Goal: Task Accomplishment & Management: Use online tool/utility

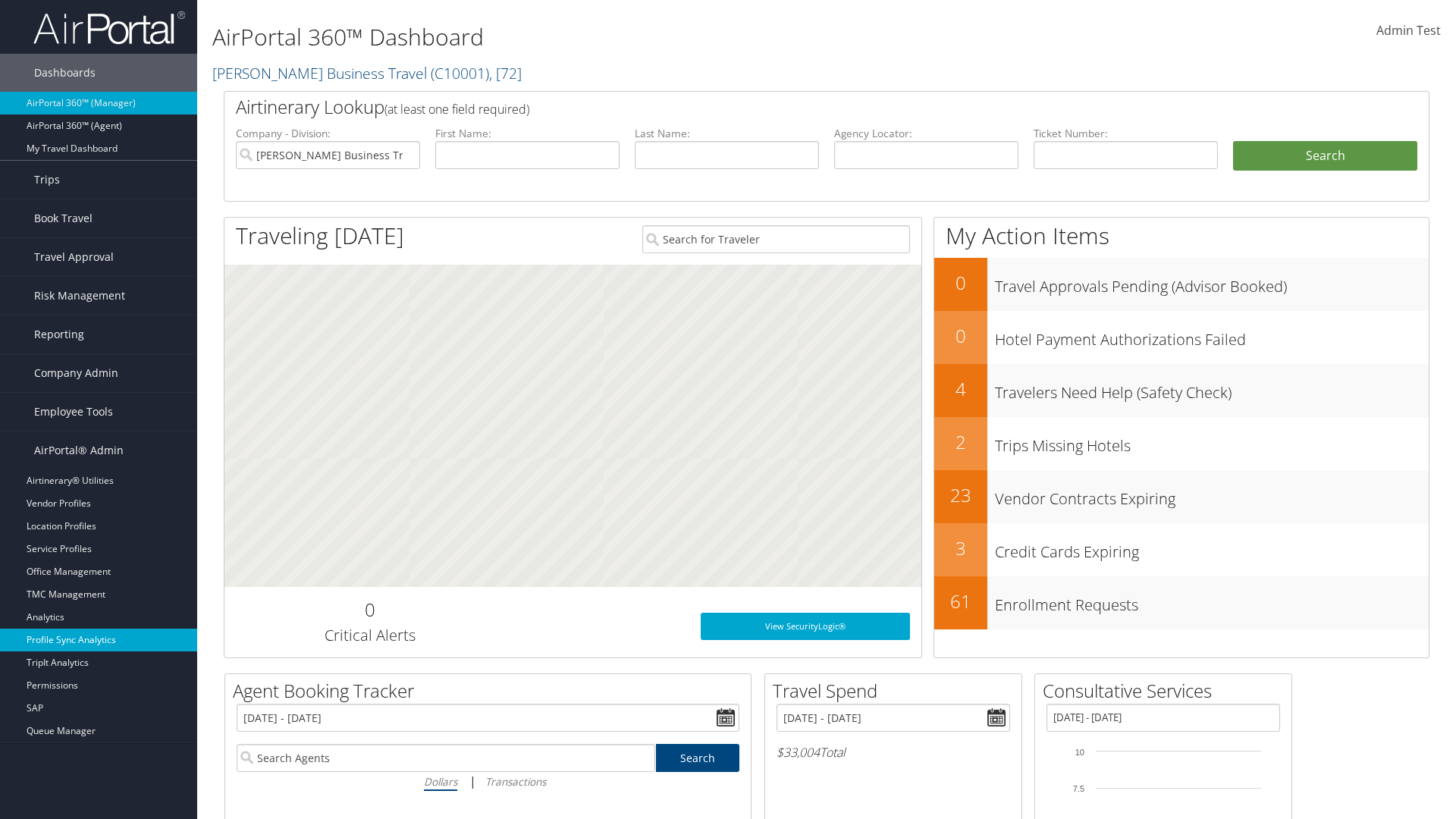
click at [99, 640] on link "Profile Sync Analytics" at bounding box center [98, 640] width 197 height 23
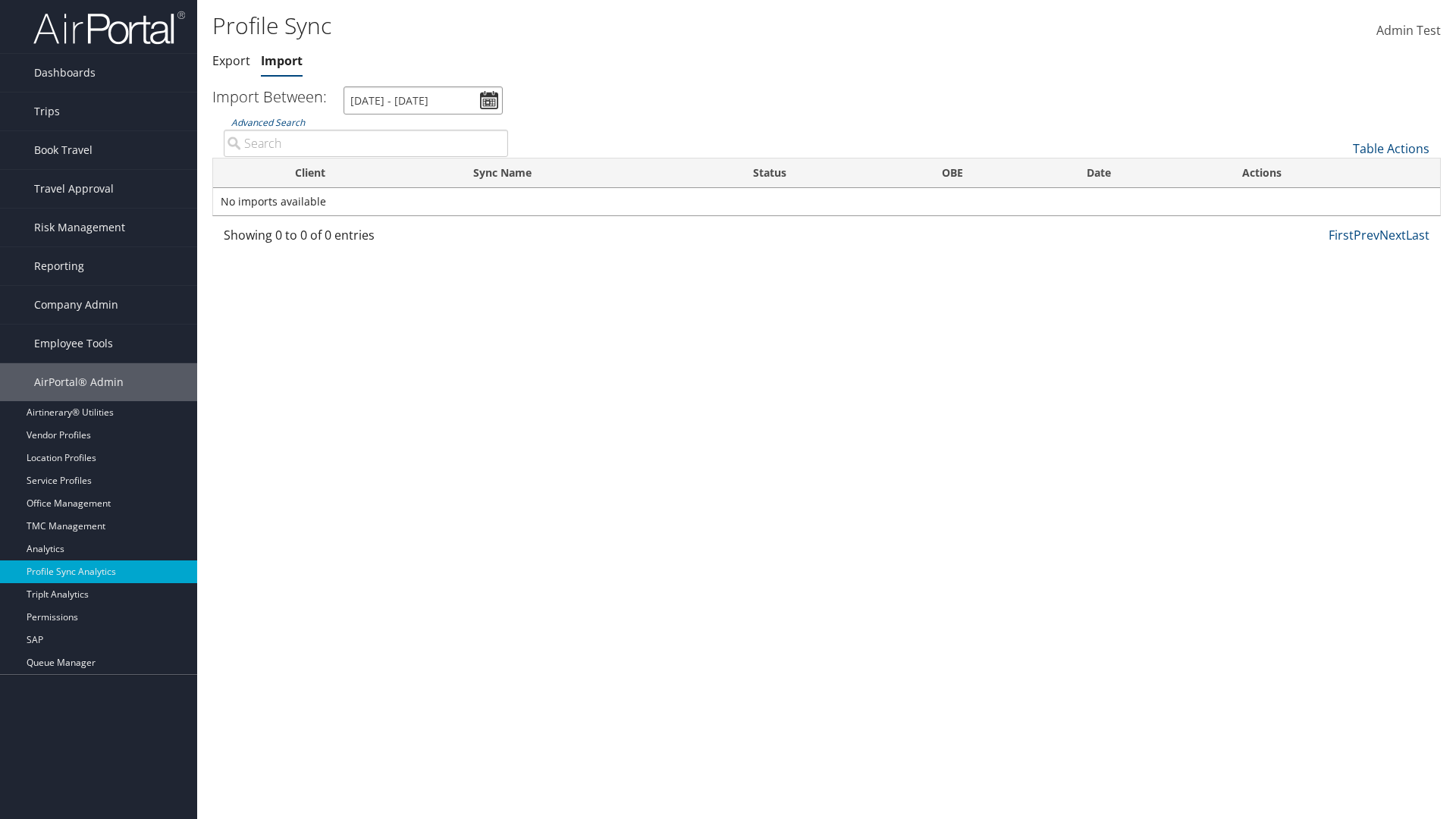
click at [423, 100] on input "[DATE] - [DATE]" at bounding box center [423, 100] width 159 height 28
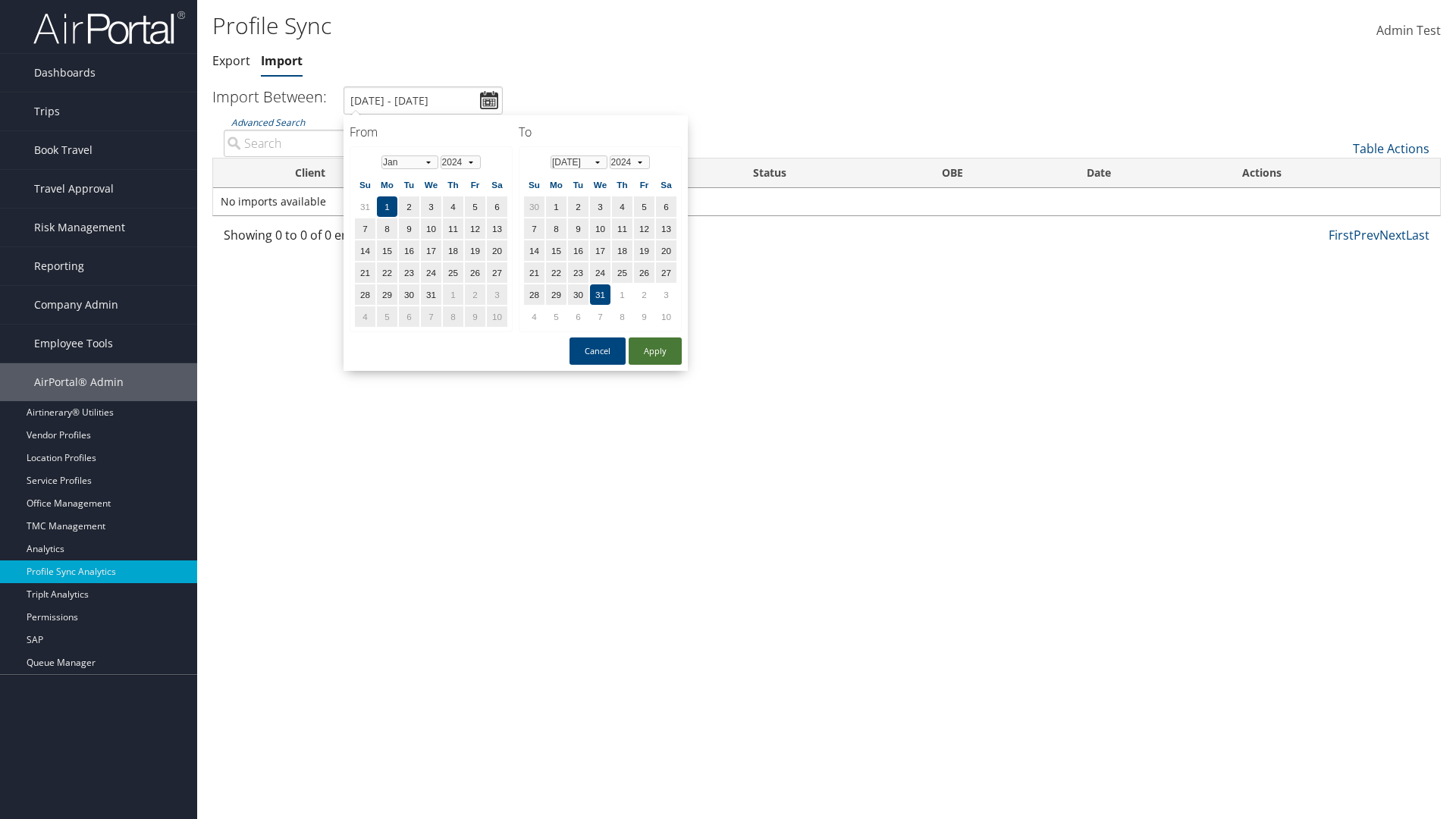
click at [656, 350] on button "Apply" at bounding box center [655, 351] width 53 height 28
type input "[DATE] - [DATE]"
